Goal: Task Accomplishment & Management: Complete application form

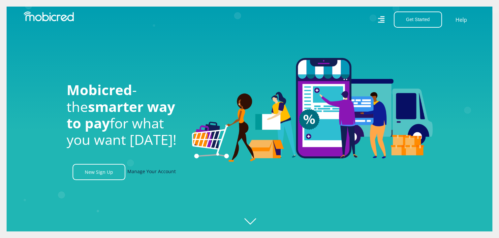
scroll to position [0, 845]
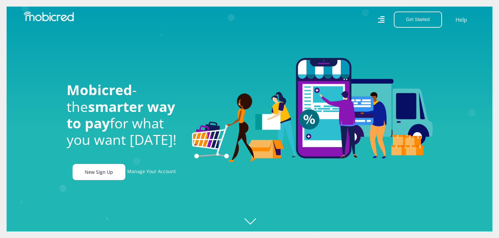
click at [96, 173] on link "New Sign Up" at bounding box center [99, 172] width 53 height 16
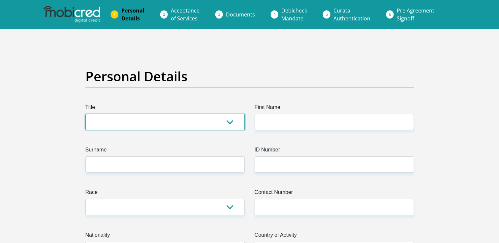
click at [175, 127] on select "Mr Ms Mrs Dr [PERSON_NAME]" at bounding box center [164, 122] width 159 height 16
select select "Mrs"
click at [85, 114] on select "Mr Ms Mrs Dr [PERSON_NAME]" at bounding box center [164, 122] width 159 height 16
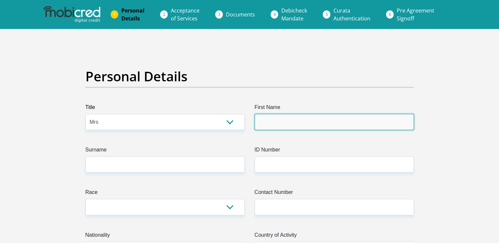
click at [298, 120] on input "First Name" at bounding box center [334, 122] width 159 height 16
type input "morongwa"
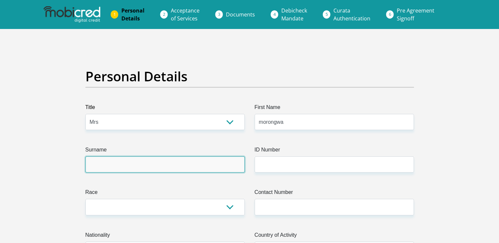
type input "Tshegameno"
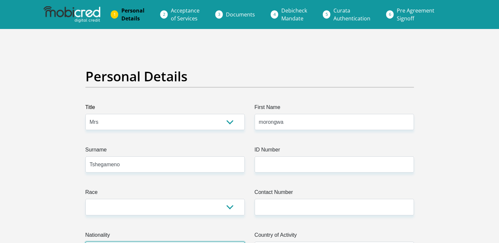
select select "ZAF"
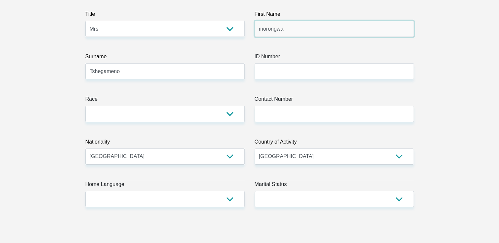
scroll to position [99, 0]
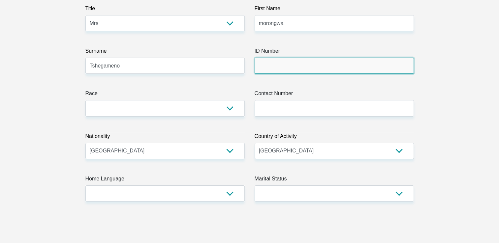
click at [274, 68] on input "ID Number" at bounding box center [334, 66] width 159 height 16
type input "9604120321088"
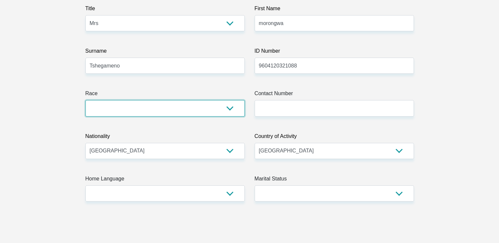
click at [231, 112] on select "Black Coloured Indian White Other" at bounding box center [164, 108] width 159 height 16
click at [85, 100] on select "Black Coloured Indian White Other" at bounding box center [164, 108] width 159 height 16
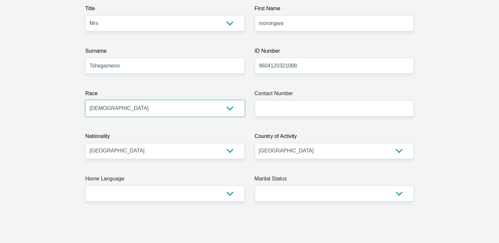
drag, startPoint x: 114, startPoint y: 110, endPoint x: 111, endPoint y: 117, distance: 7.5
click at [114, 110] on select "Black Coloured Indian White Other" at bounding box center [164, 108] width 159 height 16
select select "1"
click at [85, 100] on select "Black Coloured Indian White Other" at bounding box center [164, 108] width 159 height 16
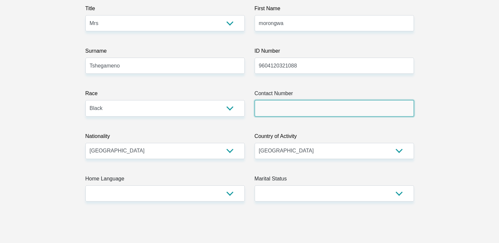
click at [307, 110] on input "Contact Number" at bounding box center [334, 108] width 159 height 16
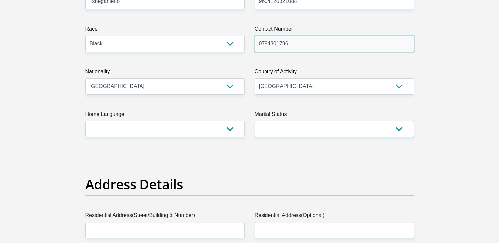
scroll to position [165, 0]
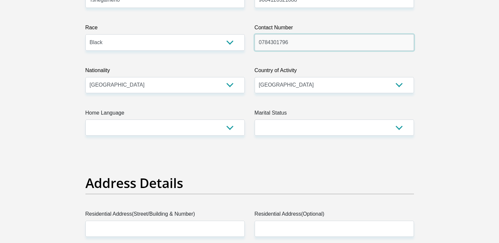
type input "0784301796"
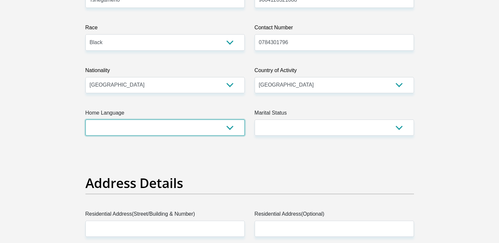
drag, startPoint x: 150, startPoint y: 127, endPoint x: 153, endPoint y: 130, distance: 4.0
click at [150, 127] on select "Afrikaans English Sepedi South Ndebele Southern Sotho Swati Tsonga Tswana Venda…" at bounding box center [164, 128] width 159 height 16
select select "tsn"
click at [85, 120] on select "Afrikaans English Sepedi South Ndebele Southern Sotho Swati Tsonga Tswana Venda…" at bounding box center [164, 128] width 159 height 16
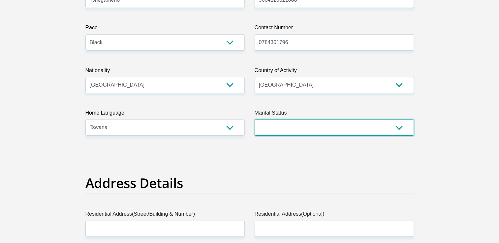
drag, startPoint x: 368, startPoint y: 133, endPoint x: 349, endPoint y: 130, distance: 18.4
click at [368, 133] on select "Married ANC Single Divorced Widowed Married COP or Customary Law" at bounding box center [334, 128] width 159 height 16
select select "1"
click at [255, 120] on select "Married ANC Single Divorced Widowed Married COP or Customary Law" at bounding box center [334, 128] width 159 height 16
click at [284, 129] on select "Married ANC Single Divorced Widowed Married COP or Customary Law" at bounding box center [334, 128] width 159 height 16
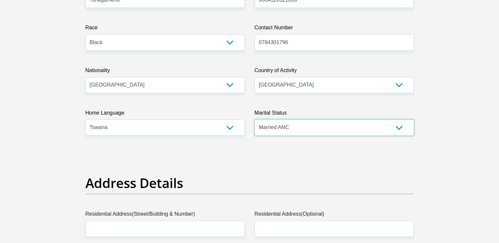
click at [255, 120] on select "Married ANC Single Divorced Widowed Married COP or Customary Law" at bounding box center [334, 128] width 159 height 16
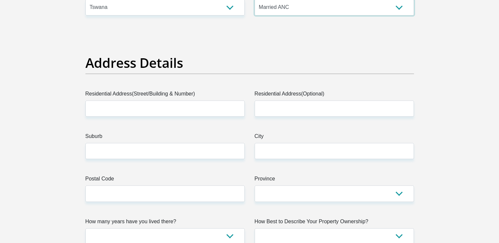
scroll to position [297, 0]
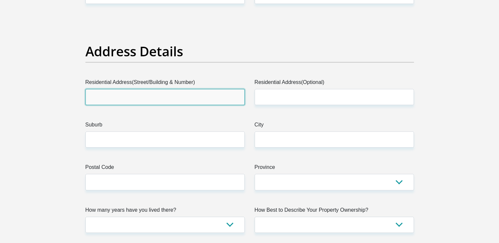
click at [118, 101] on input "Residential Address(Street/Building & Number)" at bounding box center [164, 97] width 159 height 16
type input "1975 waterkloof residential estate"
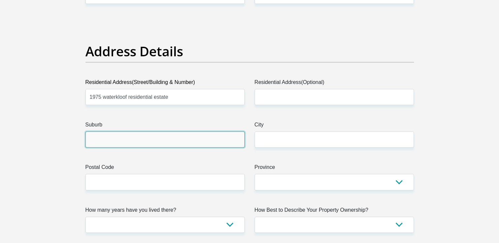
click at [107, 138] on input "Suburb" at bounding box center [164, 140] width 159 height 16
type input "R"
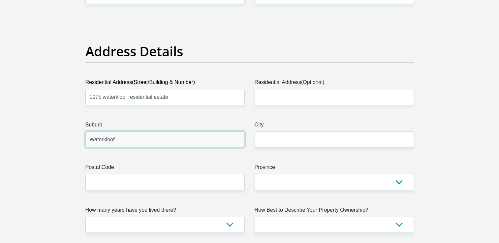
type input "Waterkloof"
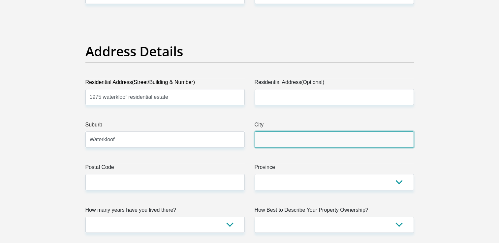
click at [288, 138] on input "City" at bounding box center [334, 140] width 159 height 16
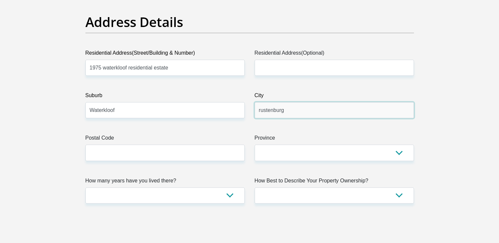
scroll to position [363, 0]
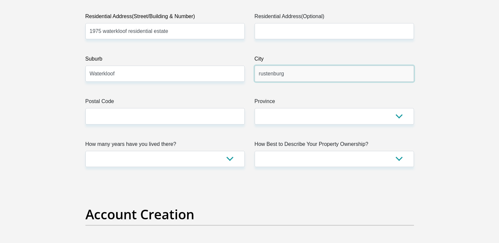
type input "rustenburg"
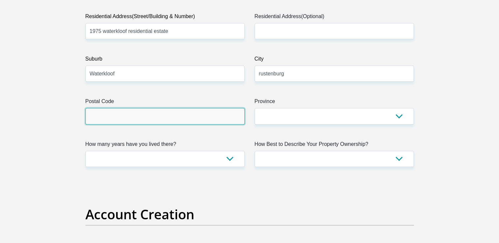
click at [138, 117] on input "Postal Code" at bounding box center [164, 116] width 159 height 16
type input "0299"
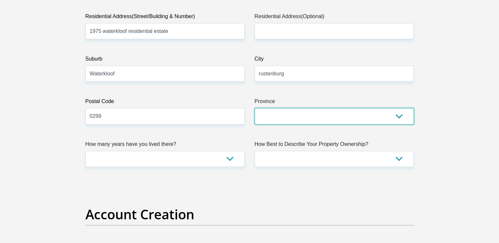
click at [296, 117] on select "Eastern Cape Free State Gauteng KwaZulu-Natal Limpopo Mpumalanga Northern Cape …" at bounding box center [334, 116] width 159 height 16
select select "North West"
click at [255, 108] on select "Eastern Cape Free State Gauteng KwaZulu-Natal Limpopo Mpumalanga Northern Cape …" at bounding box center [334, 116] width 159 height 16
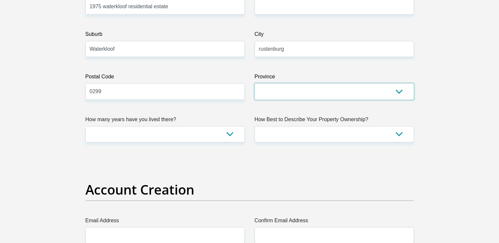
scroll to position [429, 0]
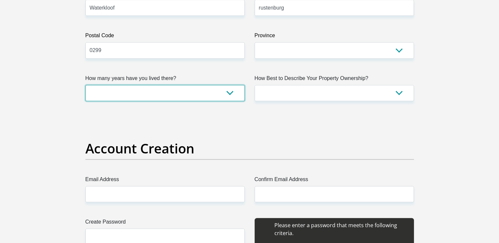
click at [130, 90] on select "less than 1 year 1-3 years 3-5 years 5+ years" at bounding box center [164, 93] width 159 height 16
select select "4"
click at [85, 85] on select "less than 1 year 1-3 years 3-5 years 5+ years" at bounding box center [164, 93] width 159 height 16
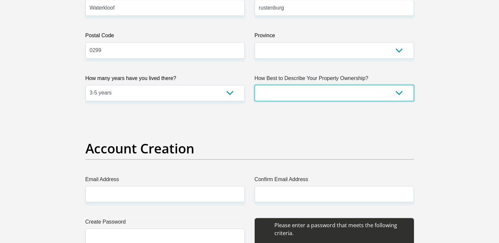
click at [308, 88] on select "Owned Rented Family Owned Company Dwelling" at bounding box center [334, 93] width 159 height 16
select select "Owned"
click at [255, 85] on select "Owned Rented Family Owned Company Dwelling" at bounding box center [334, 93] width 159 height 16
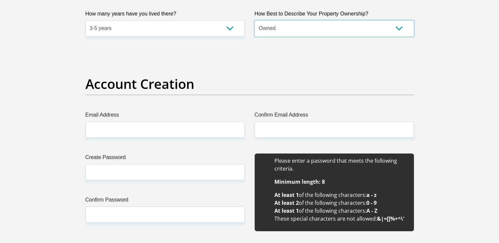
scroll to position [462, 0]
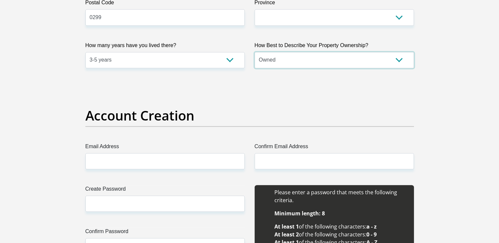
click at [322, 61] on select "Owned Rented Family Owned Company Dwelling" at bounding box center [334, 60] width 159 height 16
click at [255, 52] on select "Owned Rented Family Owned Company Dwelling" at bounding box center [334, 60] width 159 height 16
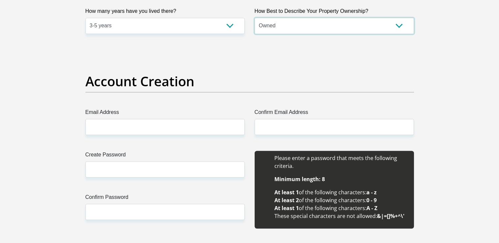
scroll to position [560, 0]
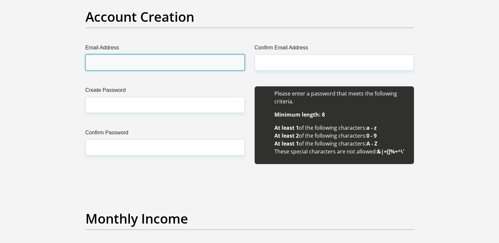
click at [132, 63] on input "Email Address" at bounding box center [164, 62] width 159 height 16
type input "morongwadieta@gmail.com"
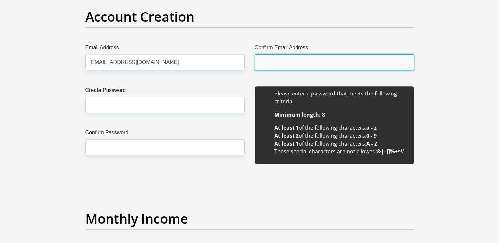
type input "morongwadieta@gmail.com"
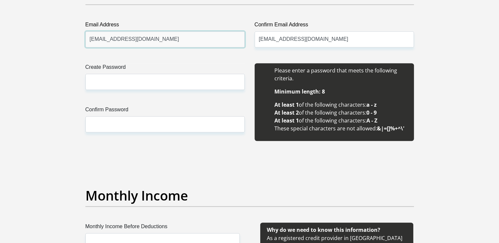
scroll to position [593, 0]
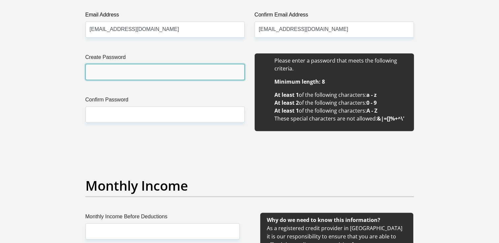
click at [119, 70] on input "Create Password" at bounding box center [164, 72] width 159 height 16
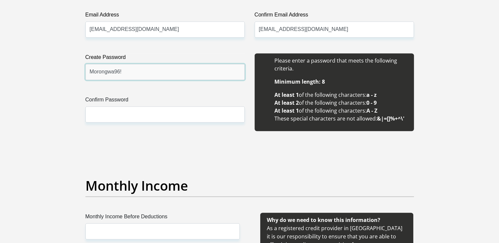
type input "Morongwa96!"
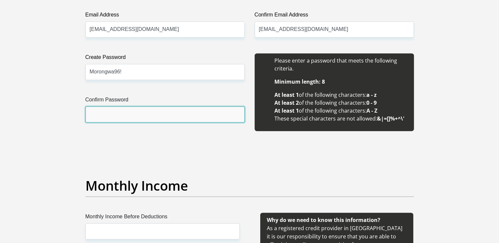
click at [117, 114] on input "Confirm Password" at bounding box center [164, 114] width 159 height 16
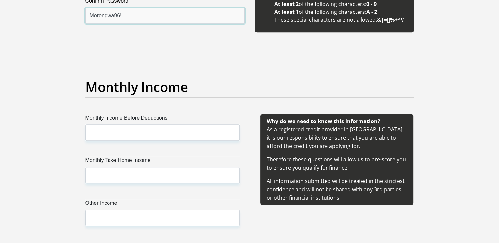
scroll to position [758, 0]
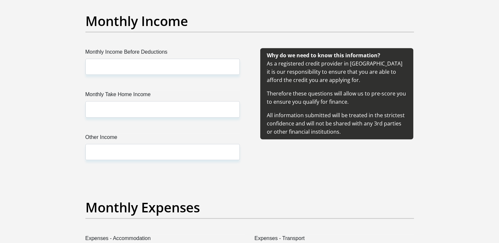
type input "Morongwa96!"
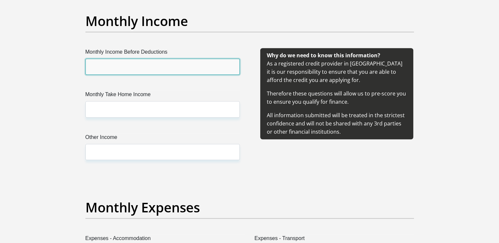
click at [111, 69] on input "Monthly Income Before Deductions" at bounding box center [162, 67] width 154 height 16
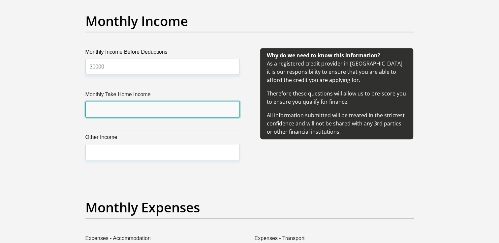
click at [113, 104] on input "Monthly Take Home Income" at bounding box center [162, 109] width 154 height 16
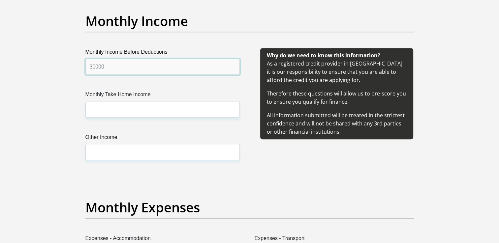
drag, startPoint x: 105, startPoint y: 65, endPoint x: 93, endPoint y: 66, distance: 12.2
click at [93, 66] on input "30000" at bounding box center [162, 67] width 154 height 16
type input "38000"
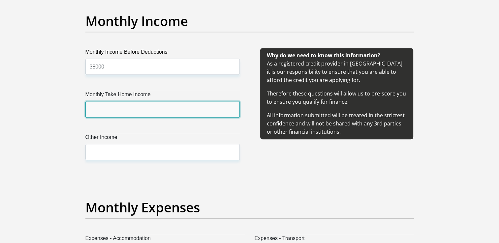
click at [117, 107] on input "Monthly Take Home Income" at bounding box center [162, 109] width 154 height 16
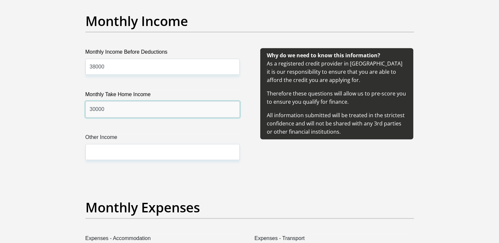
type input "30000"
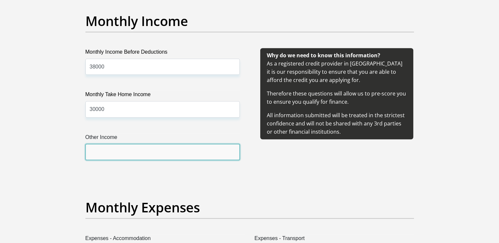
click at [113, 152] on input "Other Income" at bounding box center [162, 152] width 154 height 16
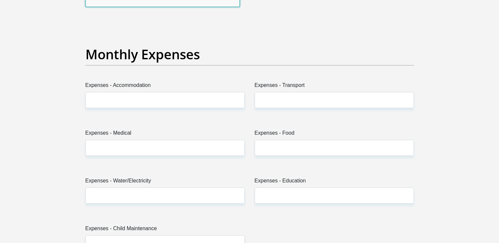
scroll to position [923, 0]
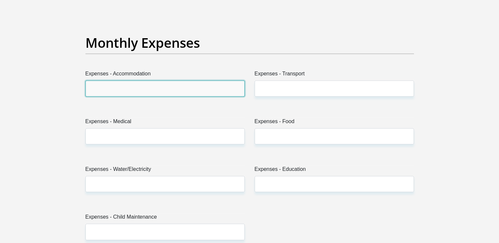
click at [138, 89] on input "Expenses - Accommodation" at bounding box center [164, 88] width 159 height 16
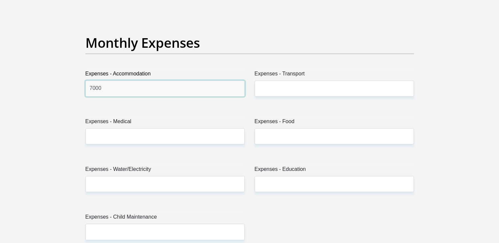
type input "7000"
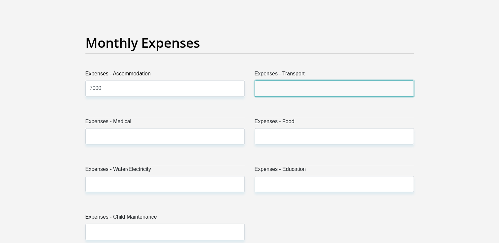
click at [274, 88] on input "Expenses - Transport" at bounding box center [334, 88] width 159 height 16
type input "1500"
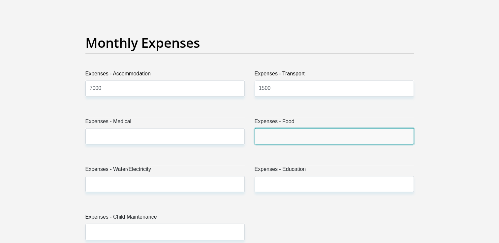
click at [277, 136] on input "Expenses - Food" at bounding box center [334, 136] width 159 height 16
type input "1500"
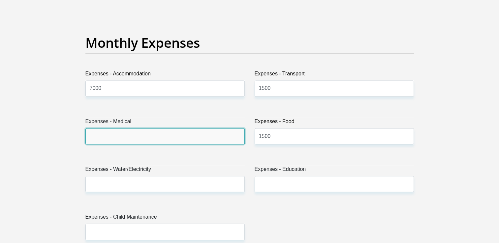
click at [119, 135] on input "Expenses - Medical" at bounding box center [164, 136] width 159 height 16
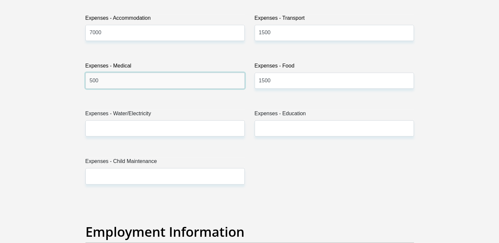
scroll to position [989, 0]
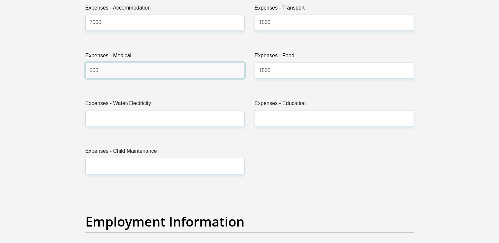
type input "500"
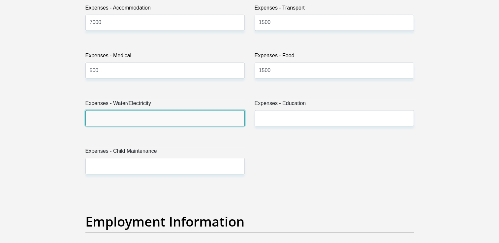
click at [129, 114] on input "Expenses - Water/Electricity" at bounding box center [164, 118] width 159 height 16
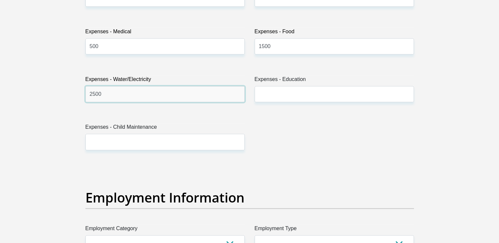
scroll to position [1022, 0]
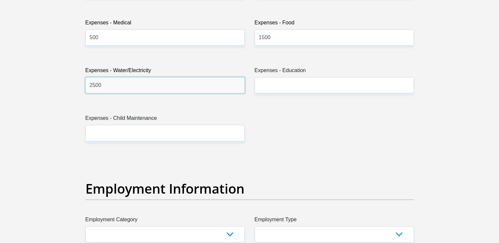
type input "2500"
click at [286, 137] on div "Title Mr Ms Mrs Dr Other First Name morongwa Surname Tshegameno ID Number 96041…" at bounding box center [249, 154] width 338 height 2145
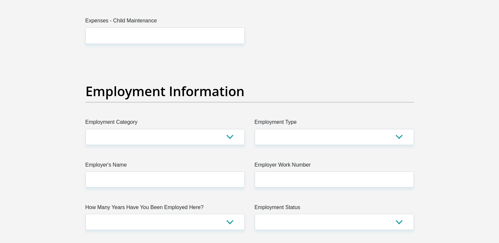
scroll to position [1121, 0]
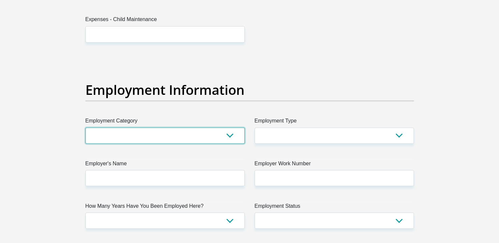
click at [161, 135] on select "AGRICULTURE ALCOHOL & TOBACCO CONSTRUCTION MATERIALS METALLURGY EQUIPMENT FOR R…" at bounding box center [164, 136] width 159 height 16
select select "6"
click at [85, 128] on select "AGRICULTURE ALCOHOL & TOBACCO CONSTRUCTION MATERIALS METALLURGY EQUIPMENT FOR R…" at bounding box center [164, 136] width 159 height 16
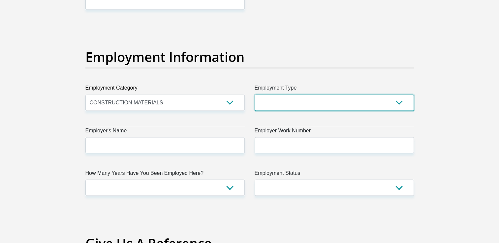
click at [299, 97] on select "College/Lecturer Craft Seller Creative Driver Executive Farmer Forces - Non Com…" at bounding box center [334, 103] width 159 height 16
click at [297, 107] on select "College/Lecturer Craft Seller Creative Driver Executive Farmer Forces - Non Com…" at bounding box center [334, 103] width 159 height 16
select select "Office Staff/Clerk"
click at [255, 95] on select "College/Lecturer Craft Seller Creative Driver Executive Farmer Forces - Non Com…" at bounding box center [334, 103] width 159 height 16
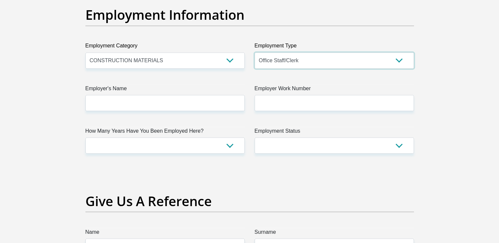
scroll to position [1220, 0]
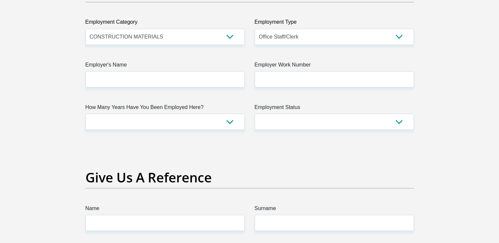
click at [139, 69] on label "Employer's Name" at bounding box center [164, 66] width 159 height 11
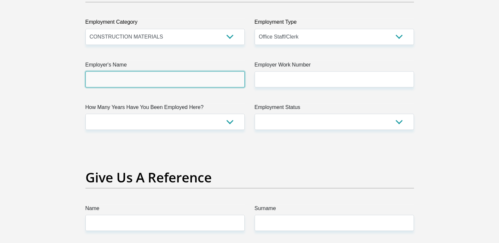
click at [139, 71] on input "Employer's Name" at bounding box center [164, 79] width 159 height 16
click at [130, 75] on input "Employer's Name" at bounding box center [164, 79] width 159 height 16
type input "Jairaconstructionandprojects"
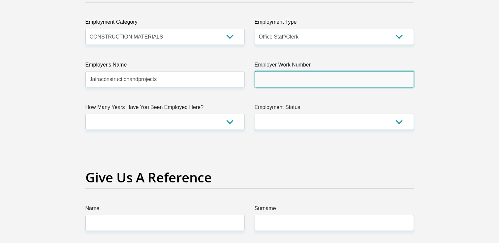
click at [318, 77] on input "Employer Work Number" at bounding box center [334, 79] width 159 height 16
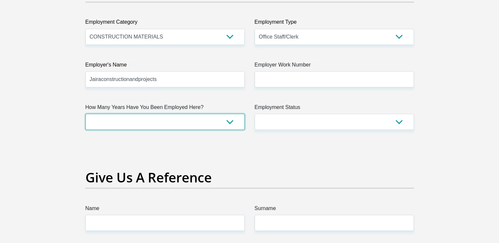
click at [170, 114] on select "less than 1 year 1-3 years 3-5 years 5+ years" at bounding box center [164, 122] width 159 height 16
select select "24"
click at [85, 114] on select "less than 1 year 1-3 years 3-5 years 5+ years" at bounding box center [164, 122] width 159 height 16
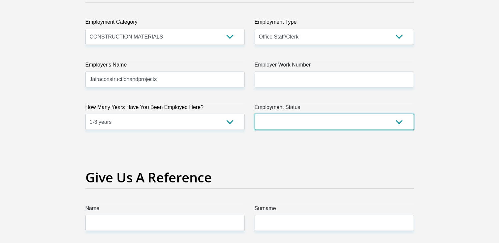
click at [286, 114] on select "Permanent/Full-time Part-time/Casual Contract Worker Self-Employed Housewife Re…" at bounding box center [334, 122] width 159 height 16
select select "1"
click at [255, 114] on select "Permanent/Full-time Part-time/Casual Contract Worker Self-Employed Housewife Re…" at bounding box center [334, 122] width 159 height 16
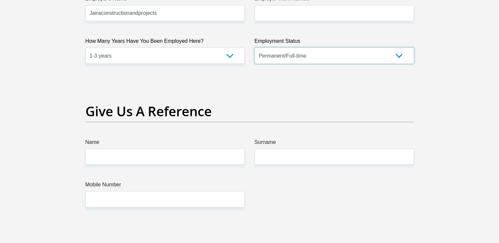
scroll to position [1352, 0]
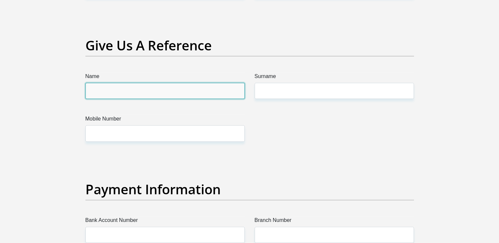
click at [116, 88] on input "Name" at bounding box center [164, 91] width 159 height 16
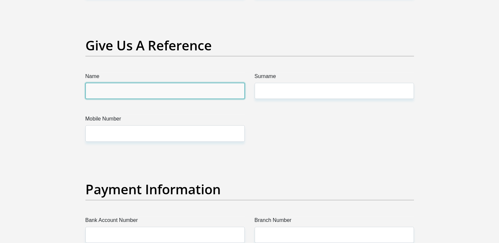
click at [135, 98] on input "Name" at bounding box center [164, 91] width 159 height 16
type input "Katlego"
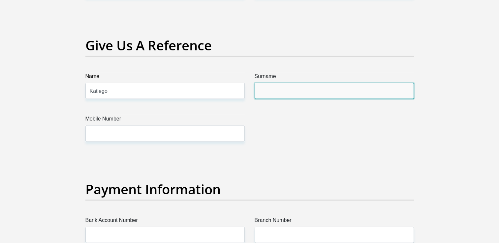
click at [275, 87] on input "Surname" at bounding box center [334, 91] width 159 height 16
type input "Tshegameno"
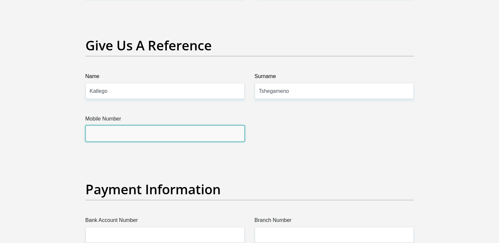
click at [121, 133] on input "Mobile Number" at bounding box center [164, 134] width 159 height 16
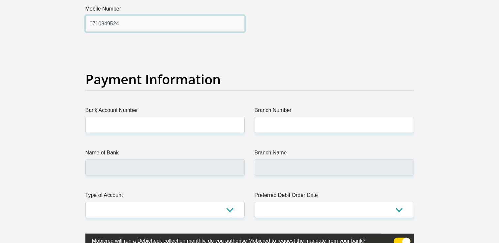
scroll to position [1494, 0]
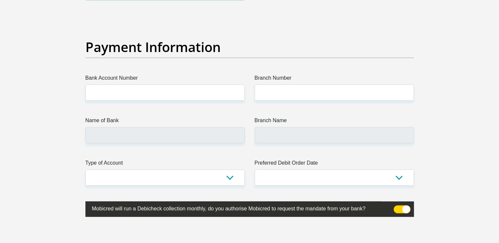
type input "0710849524"
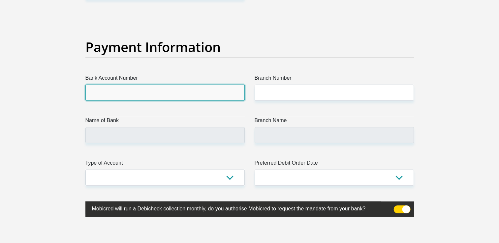
click at [121, 85] on input "Bank Account Number" at bounding box center [164, 93] width 159 height 16
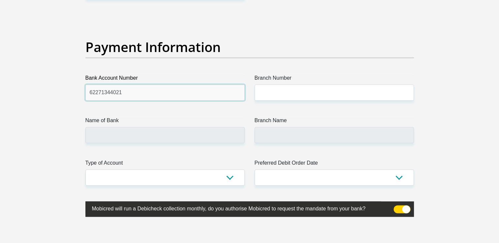
type input "62271344021"
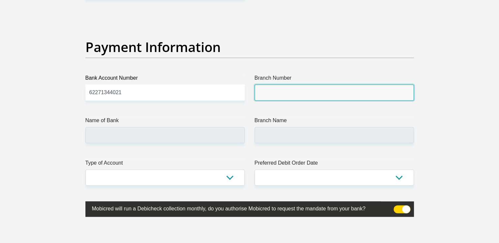
click at [289, 93] on input "Branch Number" at bounding box center [334, 93] width 159 height 16
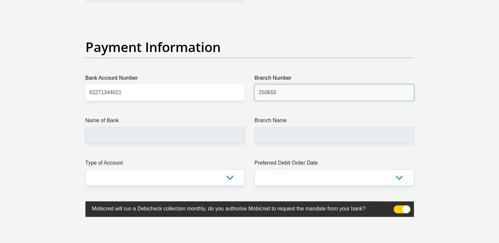
type input "250655"
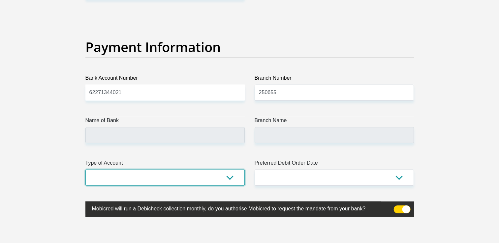
click at [157, 177] on select "Cheque Savings" at bounding box center [164, 178] width 159 height 16
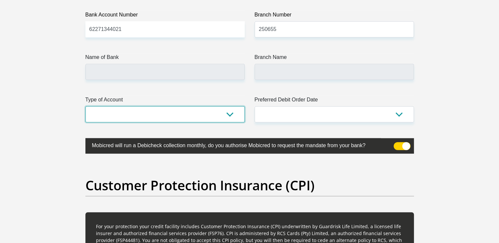
scroll to position [1560, 0]
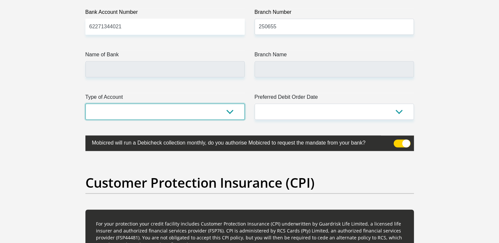
drag, startPoint x: 115, startPoint y: 110, endPoint x: 113, endPoint y: 119, distance: 9.4
click at [115, 110] on select "Cheque Savings" at bounding box center [164, 112] width 159 height 16
type input "FIRSTRAND BANK"
type input "BRANCH 560"
select select "CUR"
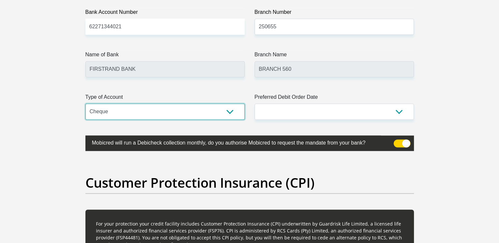
click at [85, 104] on select "Cheque Savings" at bounding box center [164, 112] width 159 height 16
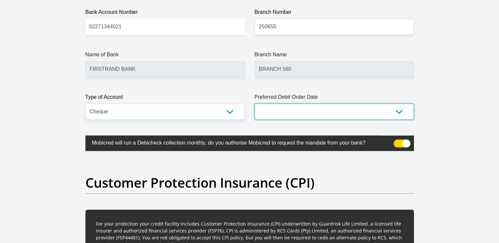
click at [308, 105] on select "1st 2nd 3rd 4th 5th 7th 18th 19th 20th 21st 22nd 23rd 24th 25th 26th 27th 28th …" at bounding box center [334, 112] width 159 height 16
select select "1"
click at [255, 104] on select "1st 2nd 3rd 4th 5th 7th 18th 19th 20th 21st 22nd 23rd 24th 25th 26th 27th 28th …" at bounding box center [334, 112] width 159 height 16
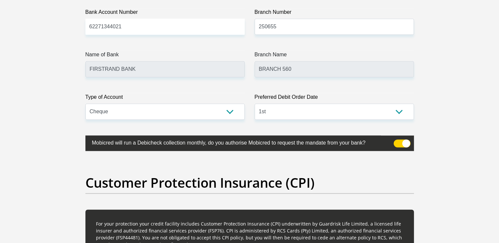
click at [398, 144] on span at bounding box center [401, 144] width 17 height 8
click at [397, 141] on input "checkbox" at bounding box center [397, 141] width 0 height 0
click at [402, 143] on span at bounding box center [401, 144] width 17 height 8
click at [397, 141] on input "checkbox" at bounding box center [397, 141] width 0 height 0
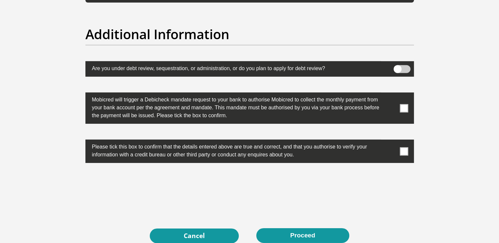
scroll to position [2055, 0]
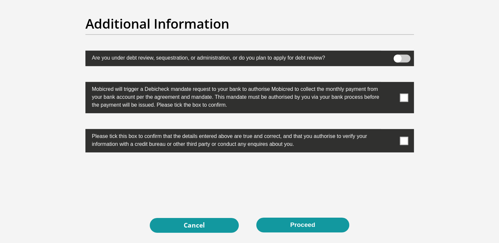
click at [399, 56] on span at bounding box center [401, 59] width 17 height 8
click at [397, 56] on input "checkbox" at bounding box center [397, 56] width 0 height 0
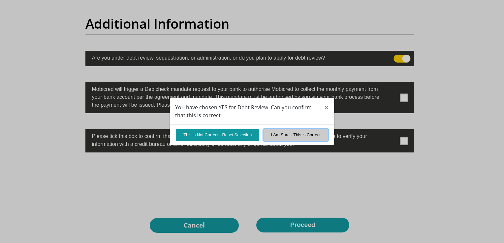
click at [306, 134] on button "I Am Sure - This is Correct" at bounding box center [295, 135] width 65 height 12
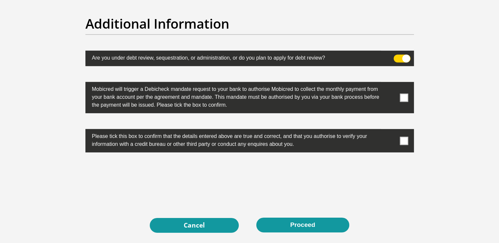
click at [401, 57] on span at bounding box center [401, 59] width 17 height 8
click at [397, 56] on input "checkbox" at bounding box center [397, 56] width 0 height 0
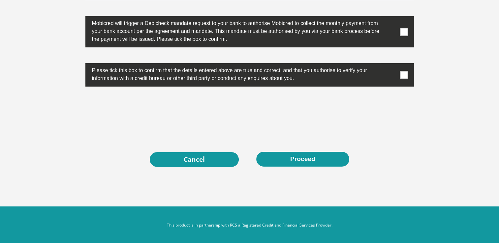
scroll to position [2120, 0]
click at [402, 73] on span at bounding box center [404, 75] width 8 height 8
click at [391, 65] on input "checkbox" at bounding box center [391, 65] width 0 height 0
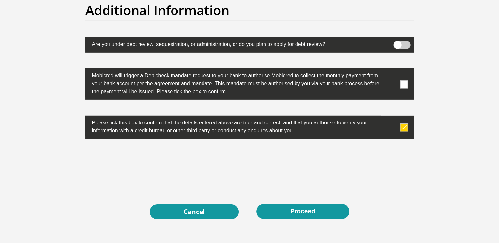
scroll to position [2055, 0]
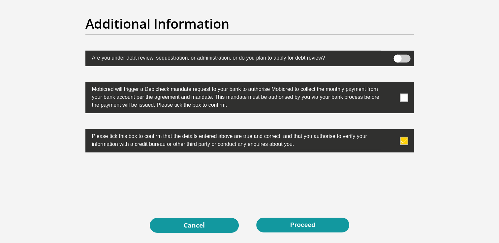
click at [405, 94] on span at bounding box center [404, 98] width 8 height 8
click at [391, 84] on input "checkbox" at bounding box center [391, 84] width 0 height 0
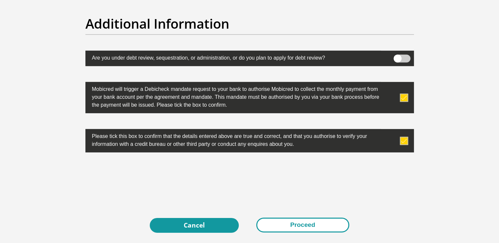
click at [304, 227] on button "Proceed" at bounding box center [302, 225] width 93 height 15
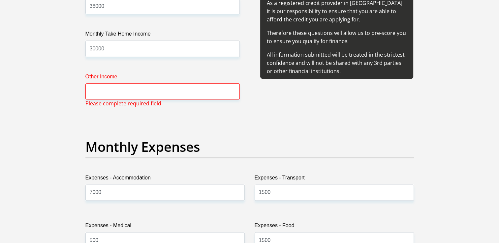
scroll to position [819, 0]
click at [156, 92] on input "Other Income" at bounding box center [162, 91] width 154 height 16
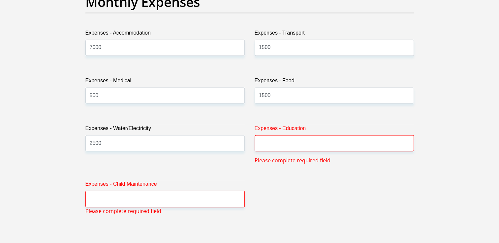
scroll to position [984, 0]
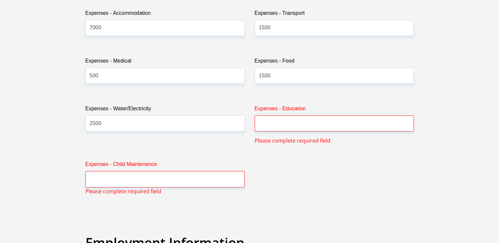
type input "0"
click at [296, 125] on input "Expenses - Education" at bounding box center [334, 123] width 159 height 16
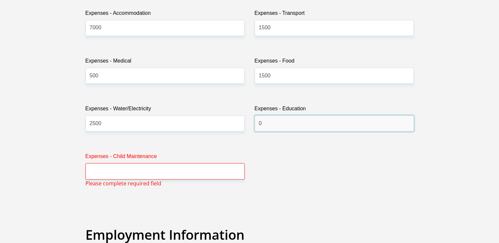
type input "0"
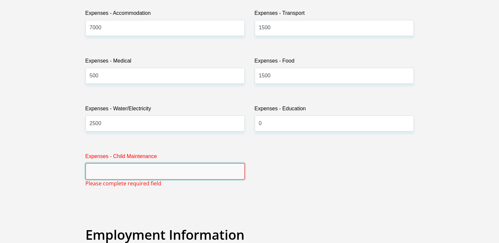
click at [186, 168] on input "Expenses - Child Maintenance" at bounding box center [164, 171] width 159 height 16
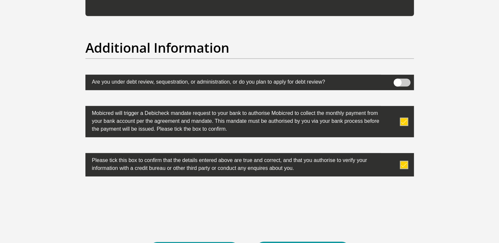
scroll to position [2128, 0]
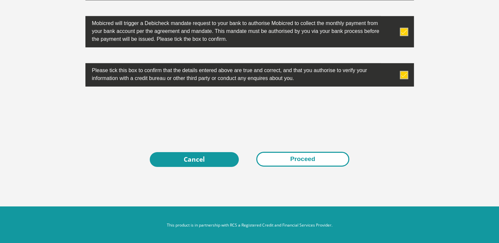
type input "0"
click at [297, 160] on button "Proceed" at bounding box center [302, 159] width 93 height 15
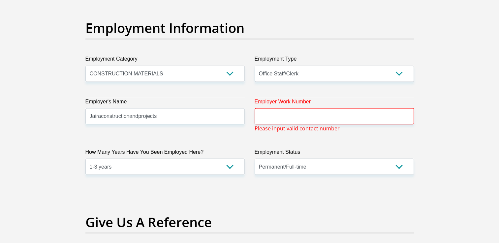
scroll to position [1139, 0]
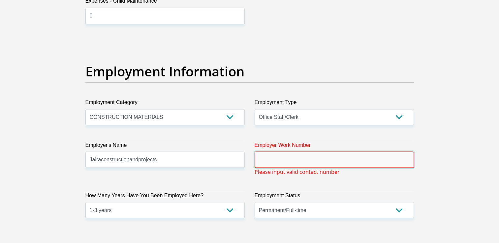
click at [291, 159] on input "Employer Work Number" at bounding box center [334, 160] width 159 height 16
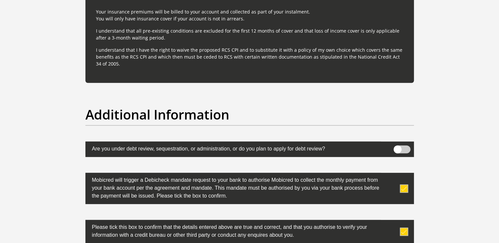
scroll to position [2120, 0]
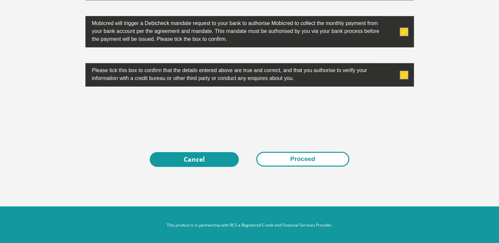
type input "0145942631"
click at [295, 158] on button "Proceed" at bounding box center [302, 159] width 93 height 15
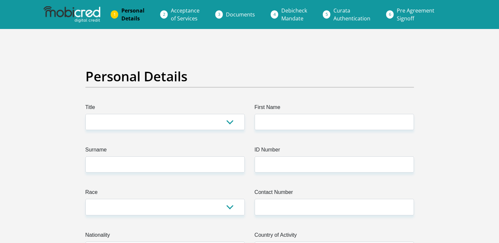
click at [196, 13] on span "Acceptance of Services" at bounding box center [185, 14] width 29 height 15
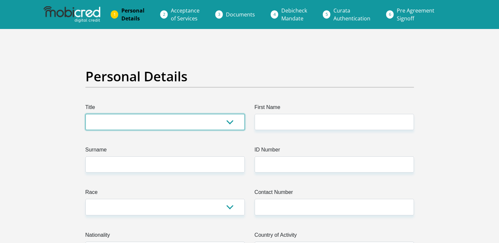
drag, startPoint x: 158, startPoint y: 116, endPoint x: 159, endPoint y: 120, distance: 3.4
click at [158, 116] on select "Mr Ms Mrs Dr Other" at bounding box center [164, 122] width 159 height 16
select select "Mrs"
click at [85, 114] on select "Mr Ms Mrs Dr Other" at bounding box center [164, 122] width 159 height 16
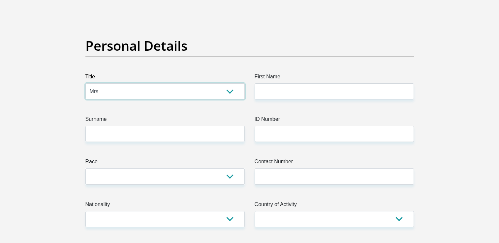
scroll to position [66, 0]
